Goal: Find specific page/section: Find specific page/section

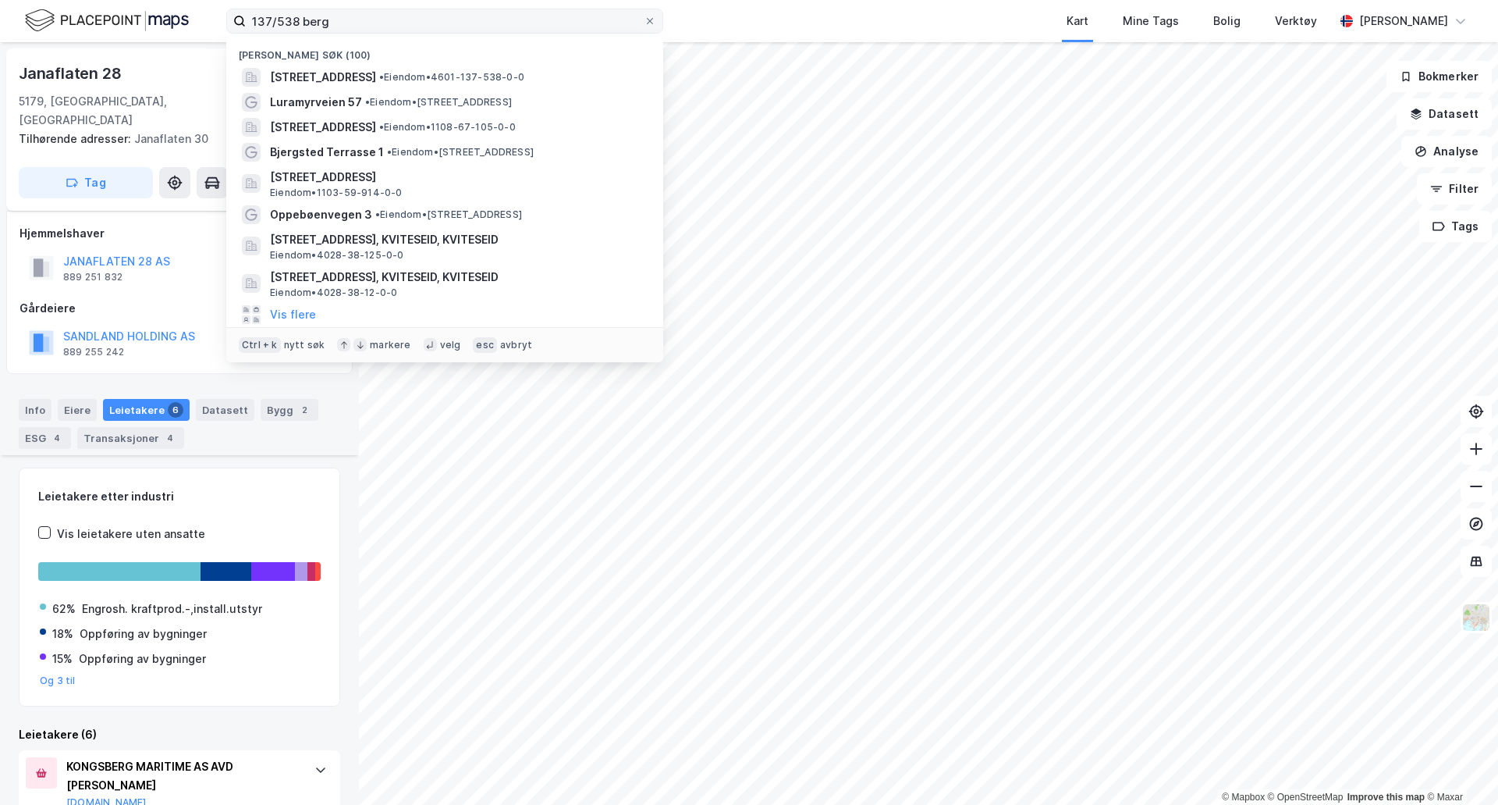
scroll to position [482, 0]
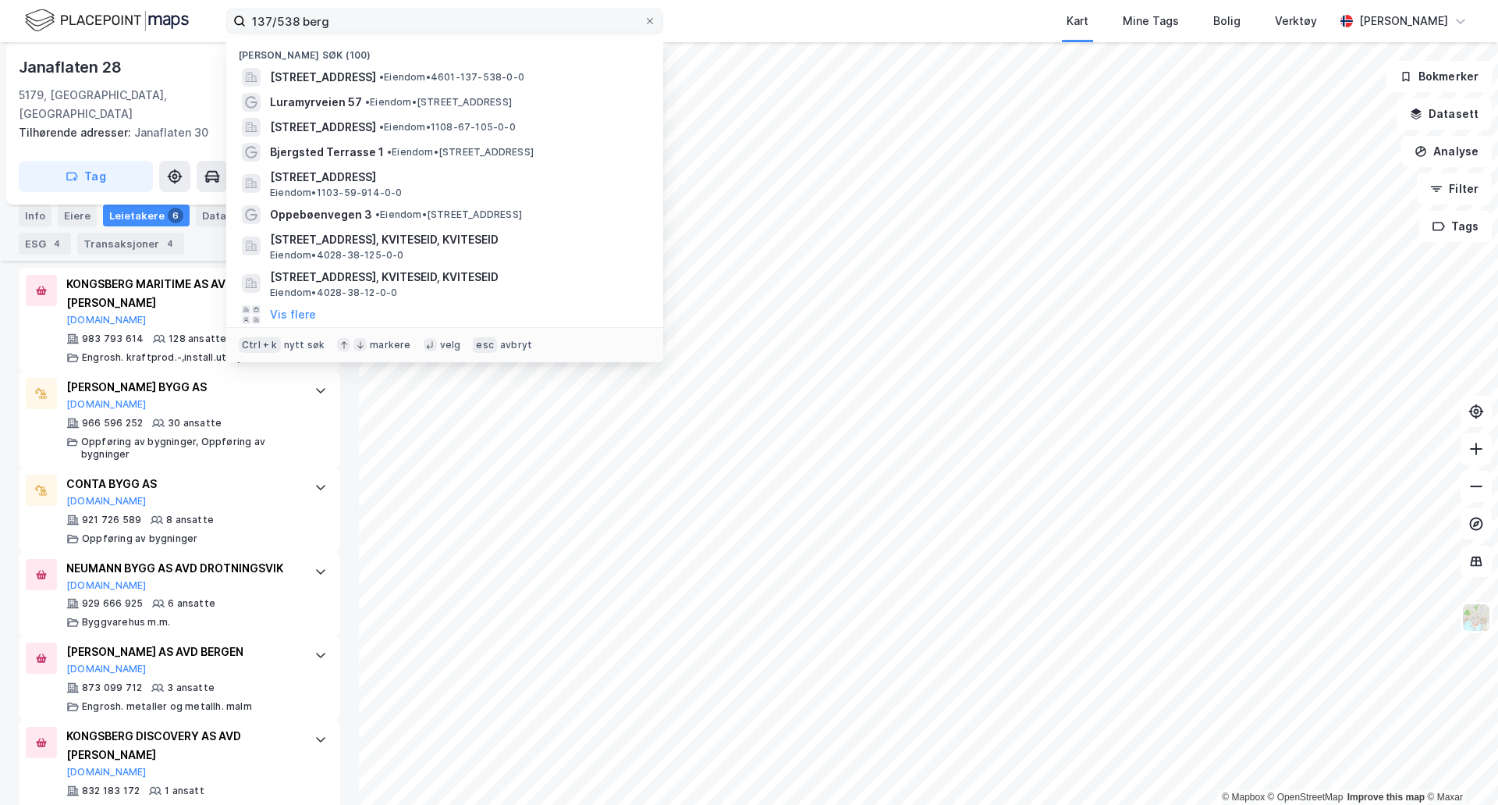
click at [381, 27] on input "137/538 berg" at bounding box center [445, 20] width 398 height 23
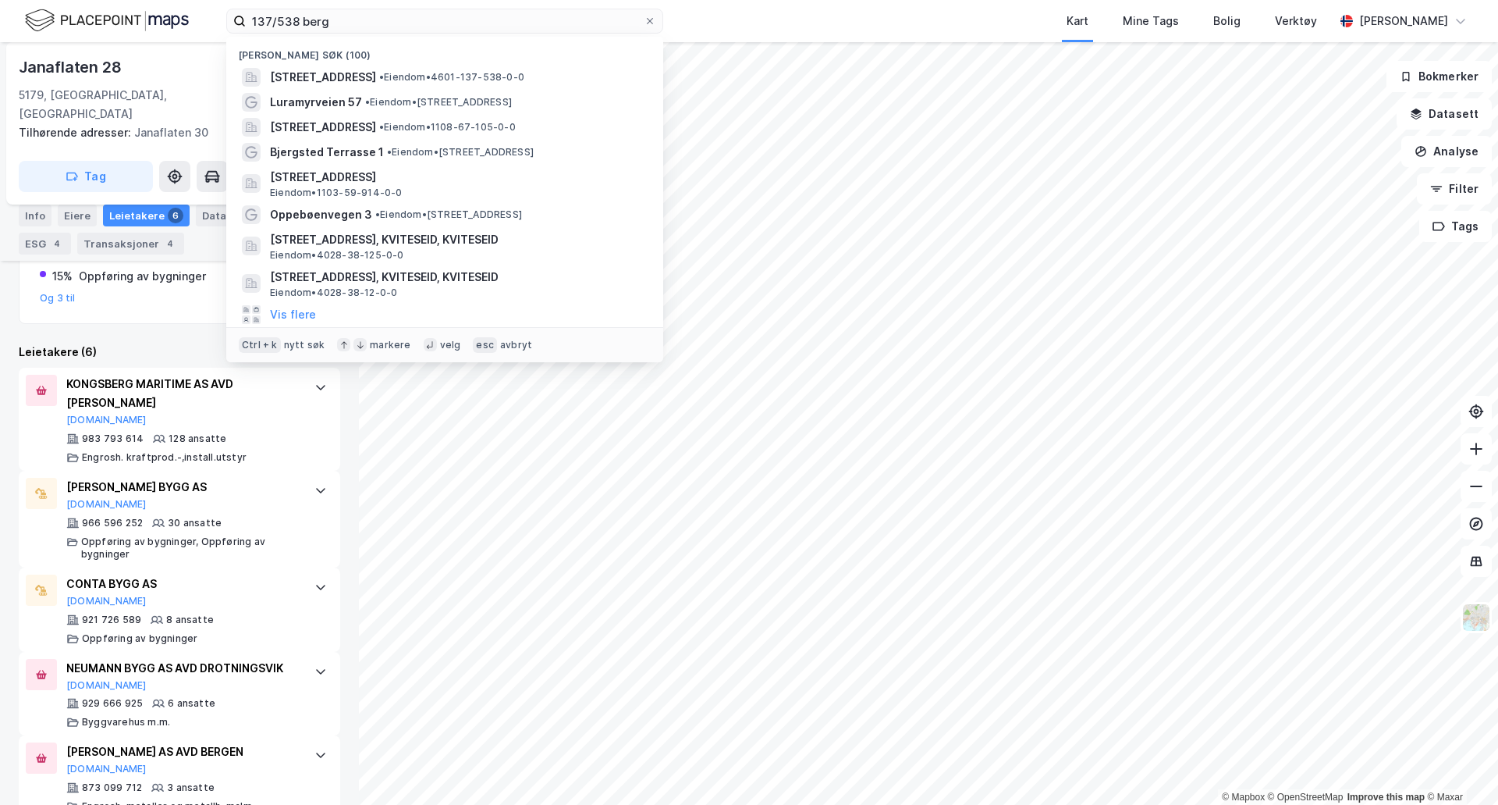
scroll to position [248, 0]
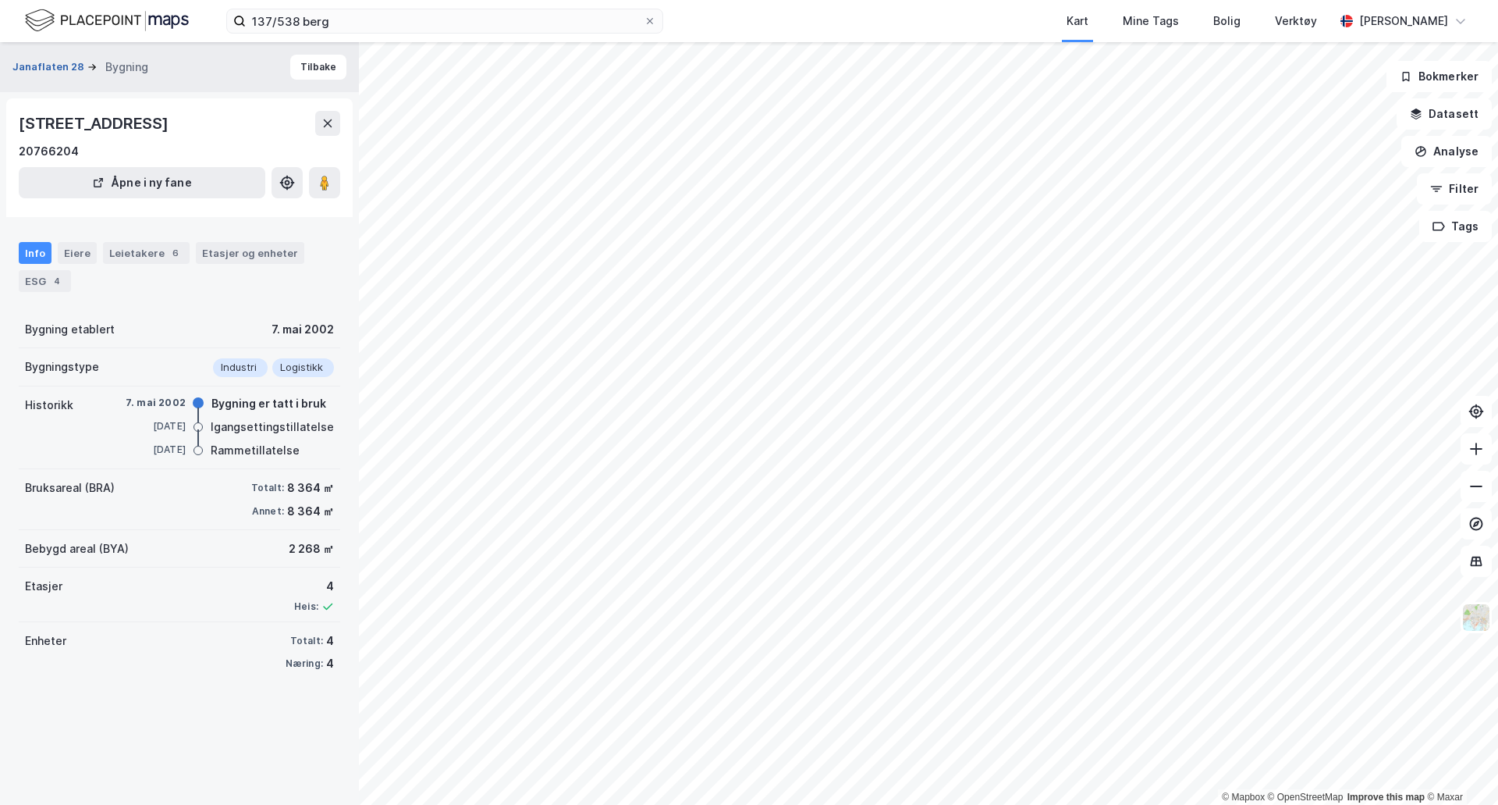
click at [64, 67] on button "Janaflaten 28" at bounding box center [49, 67] width 75 height 16
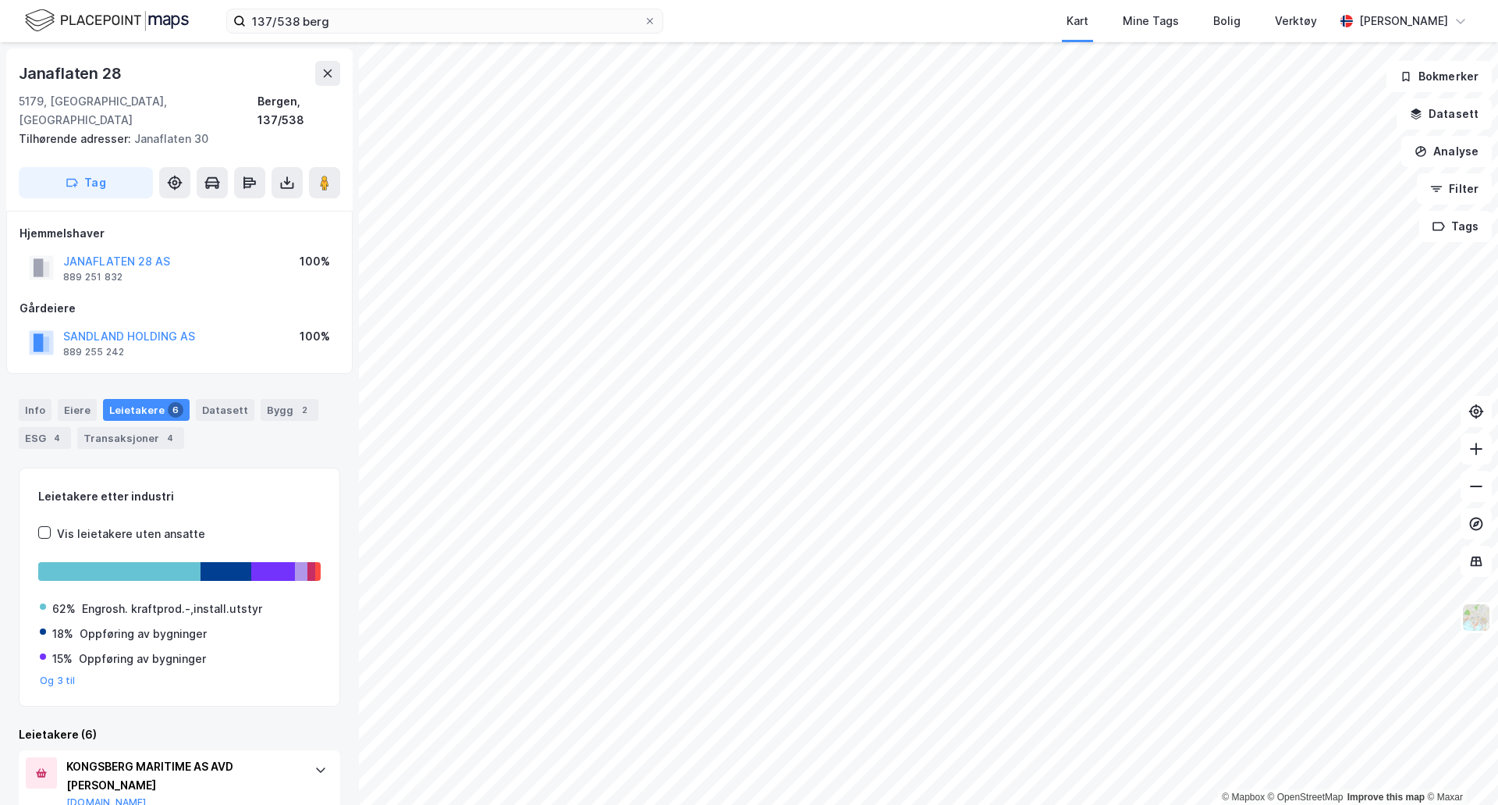
click at [286, 403] on div "Info [PERSON_NAME] 6 Datasett Bygg 2 ESG 4 Transaksjoner 4" at bounding box center [180, 424] width 322 height 50
click at [284, 399] on div "Bygg 2" at bounding box center [290, 410] width 58 height 22
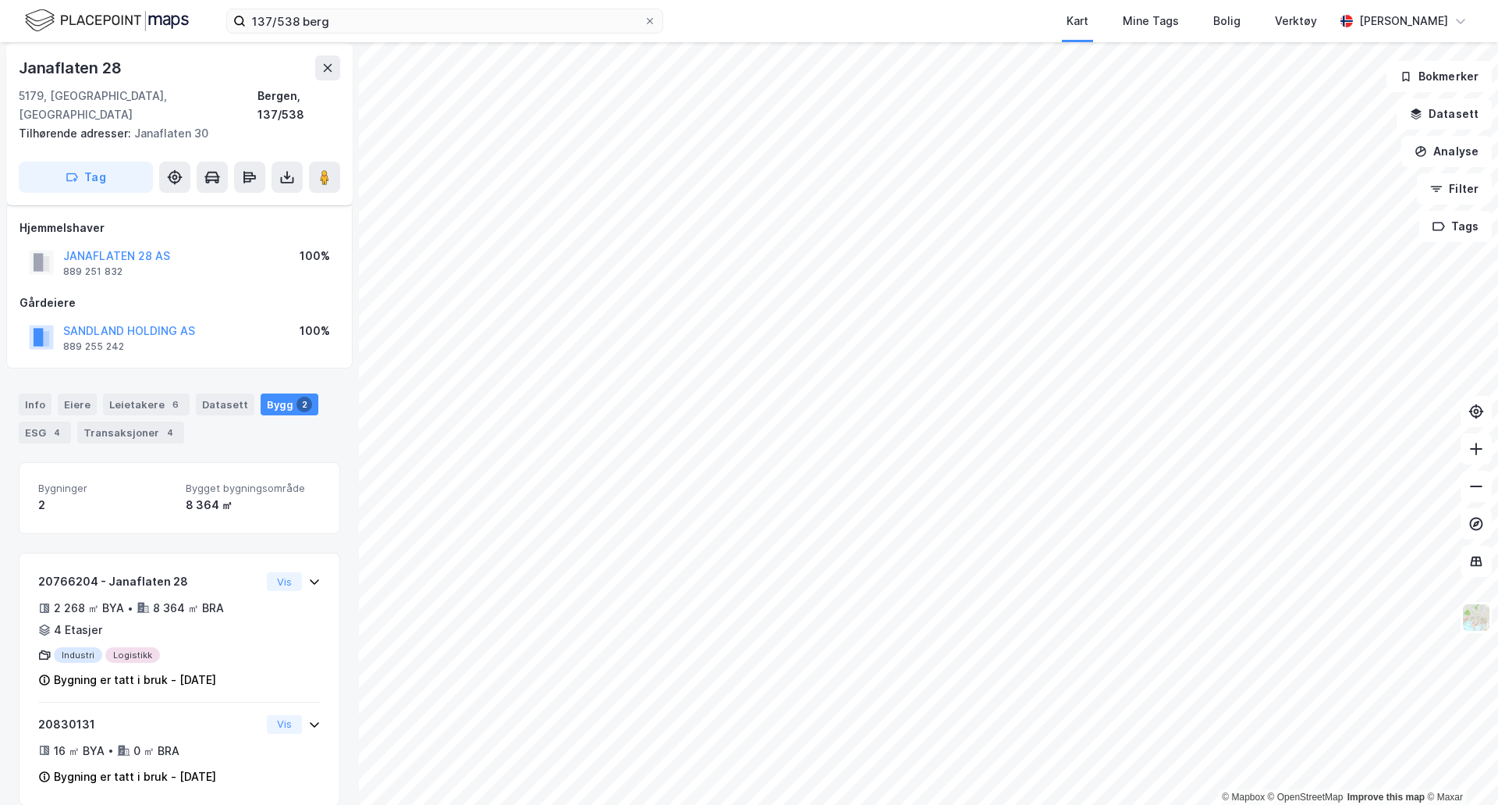
scroll to position [6, 0]
